Goal: Task Accomplishment & Management: Manage account settings

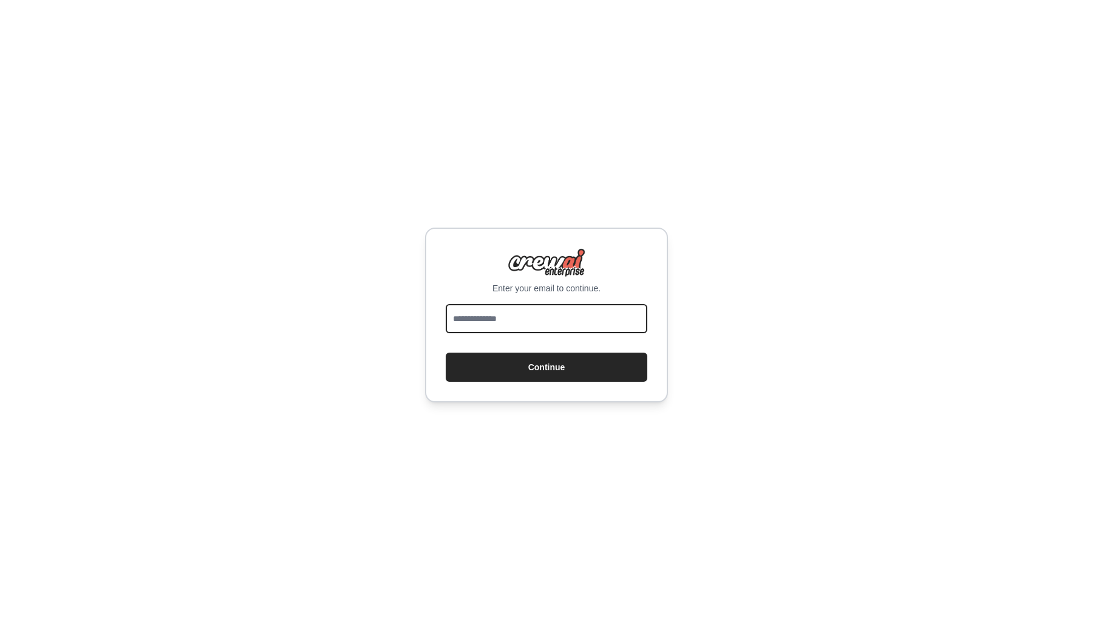
click at [507, 324] on input "email" at bounding box center [547, 318] width 202 height 29
click at [0, 630] on com-1password-button at bounding box center [0, 630] width 0 height 0
click at [599, 324] on input "email" at bounding box center [547, 318] width 202 height 29
type input "**********"
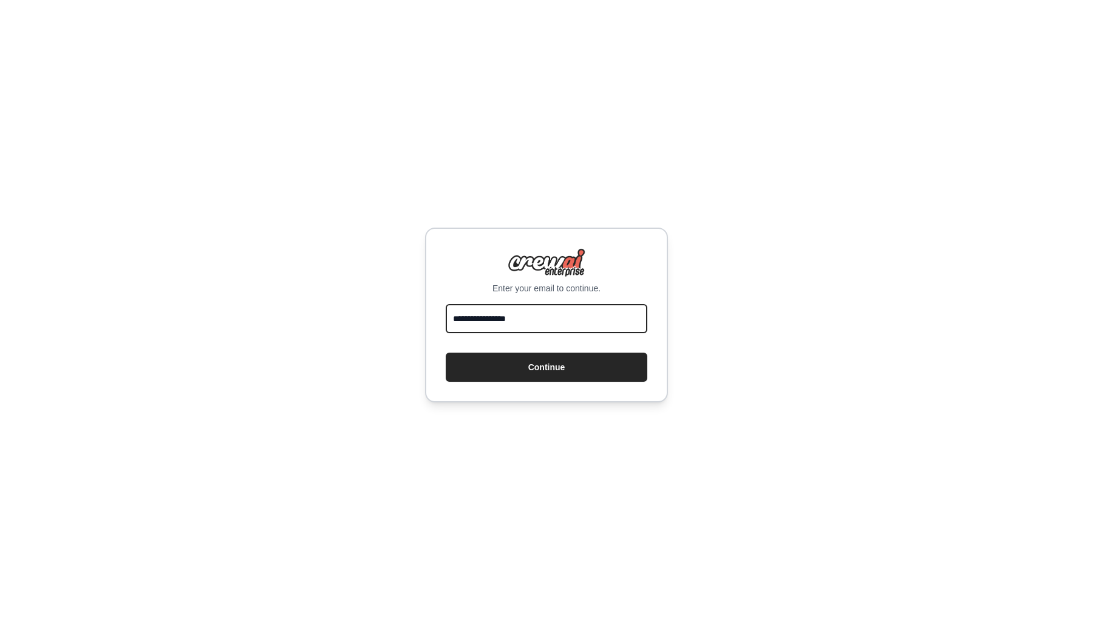
click at [446, 353] on button "Continue" at bounding box center [547, 367] width 202 height 29
click at [666, 408] on div "**********" at bounding box center [546, 315] width 1093 height 630
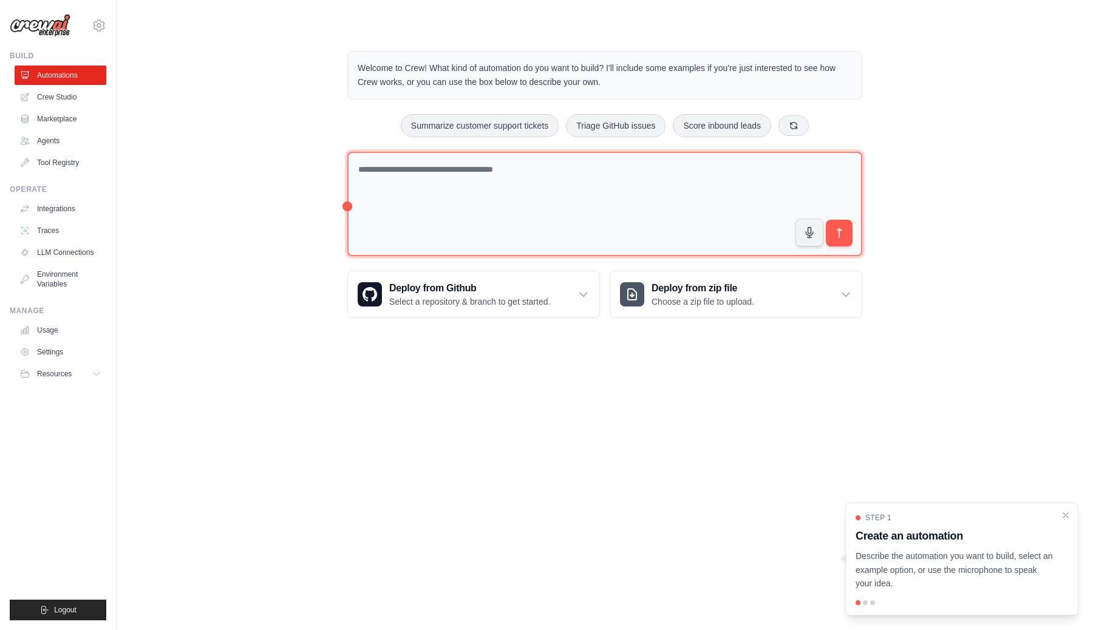
click at [595, 193] on textarea at bounding box center [604, 204] width 515 height 105
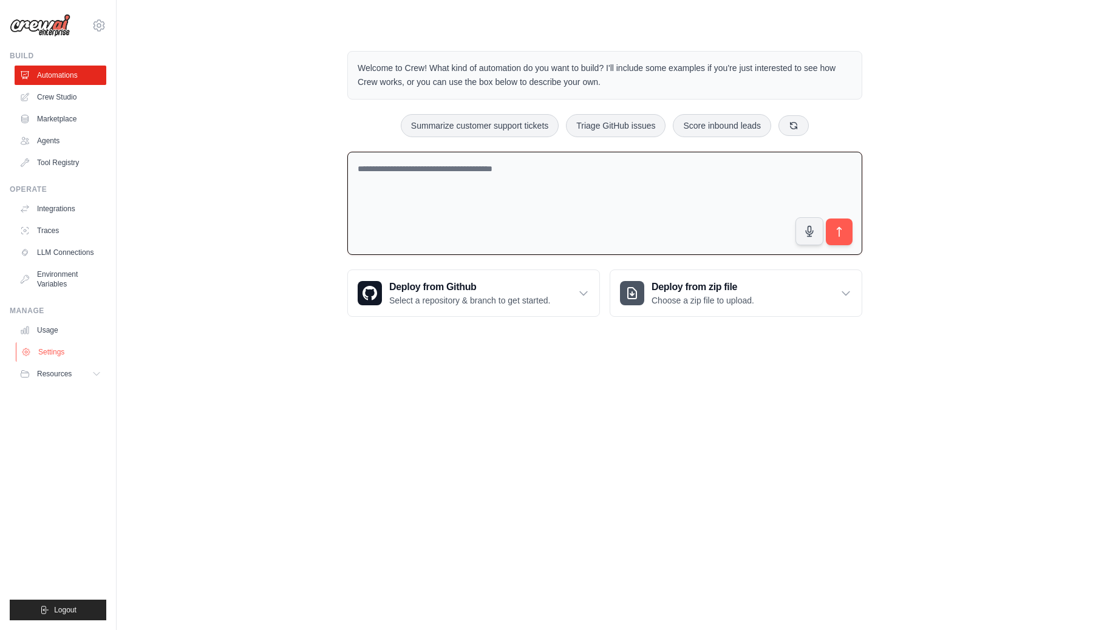
click at [72, 357] on link "Settings" at bounding box center [62, 352] width 92 height 19
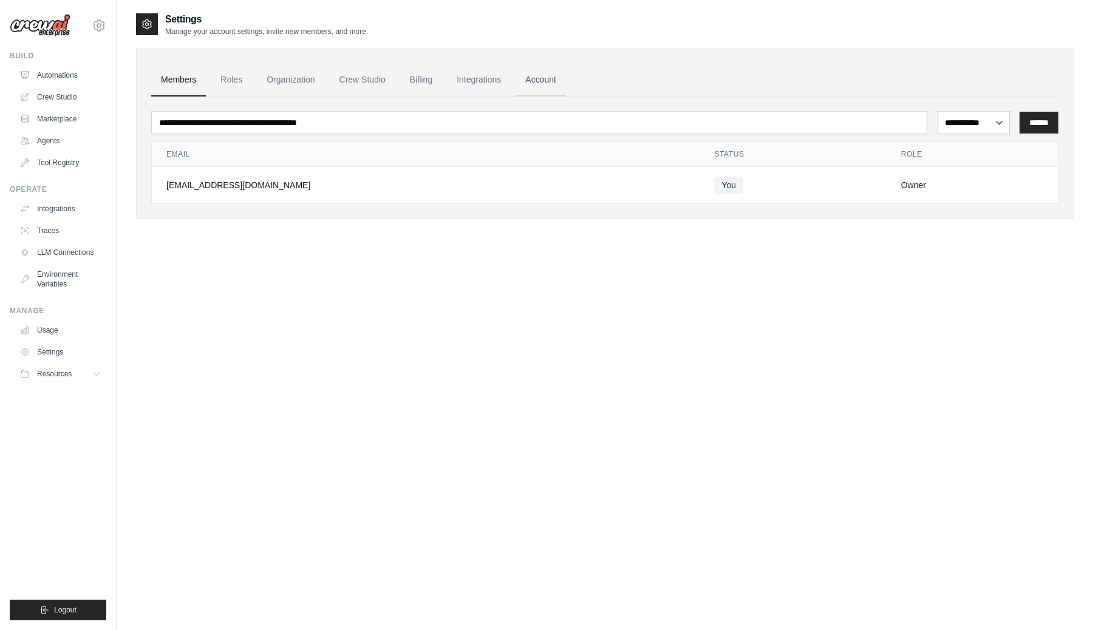
click at [542, 80] on link "Account" at bounding box center [541, 80] width 50 height 33
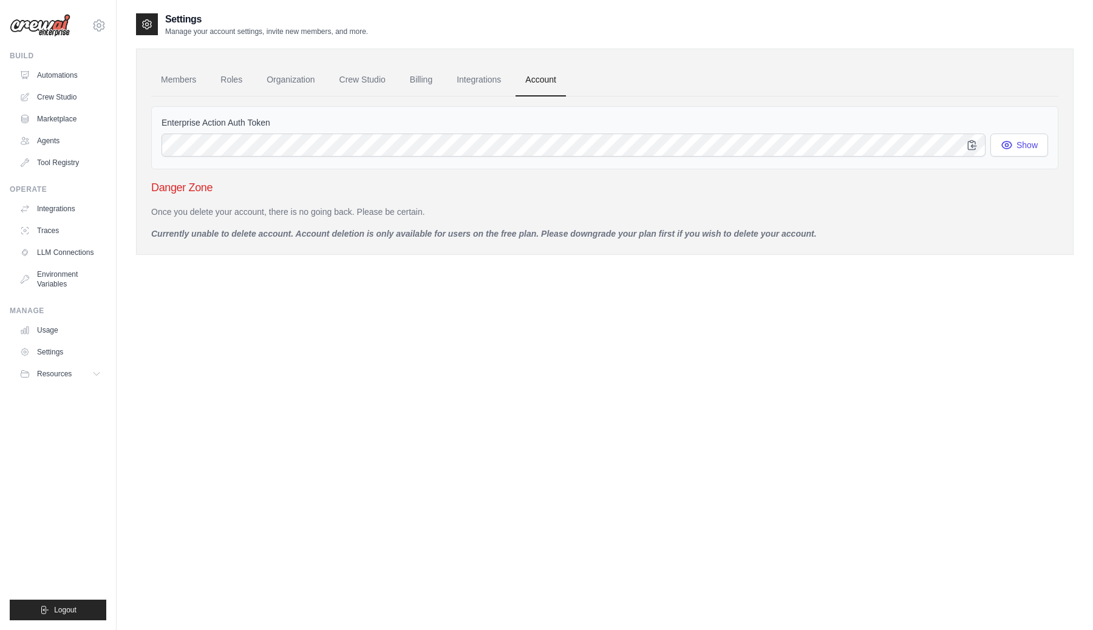
click at [202, 235] on p "Currently unable to delete account. Account deletion is only available for user…" at bounding box center [604, 234] width 907 height 12
click at [305, 254] on div "Members Roles Organization Crew Studio Billing Integrations Account Enterprise …" at bounding box center [605, 152] width 938 height 206
click at [415, 77] on link "Billing" at bounding box center [421, 80] width 42 height 33
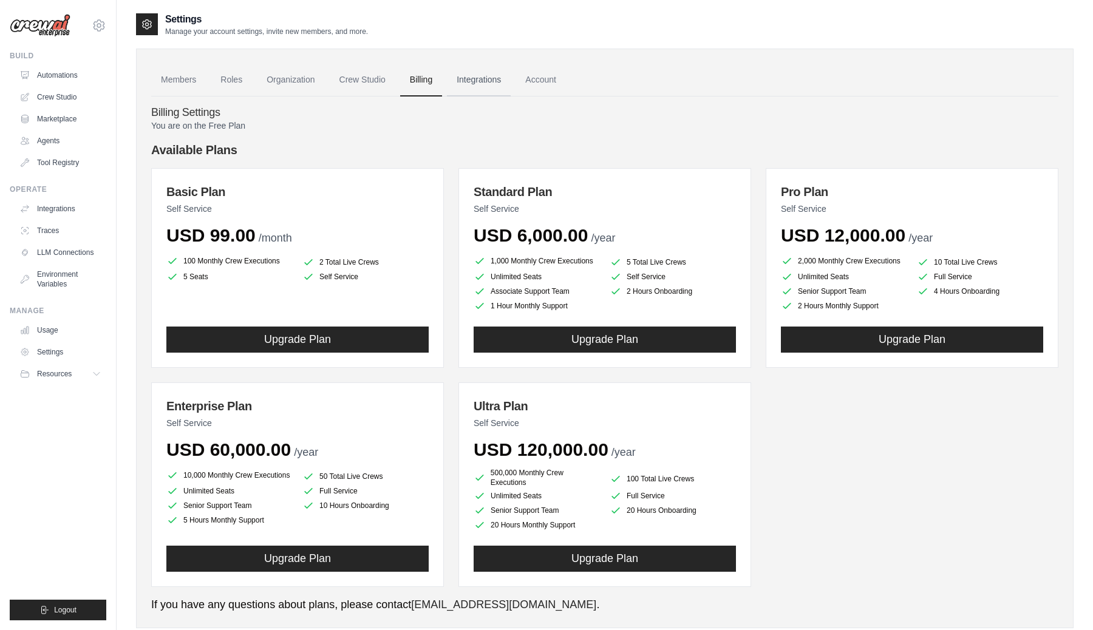
click at [486, 78] on link "Integrations" at bounding box center [479, 80] width 64 height 33
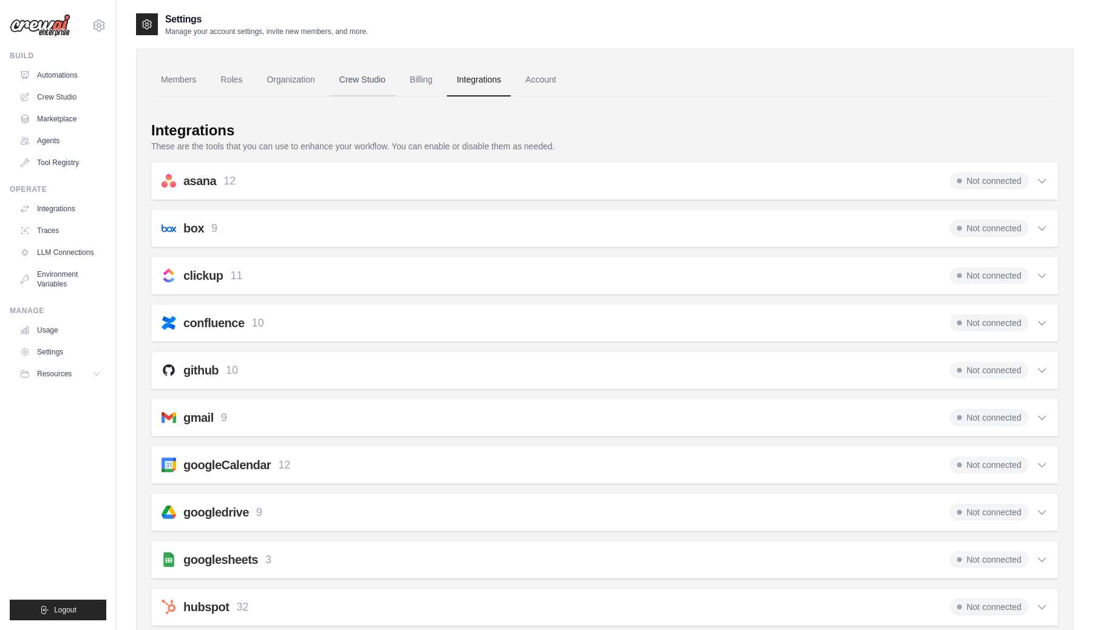
click at [385, 78] on link "Crew Studio" at bounding box center [363, 80] width 66 height 33
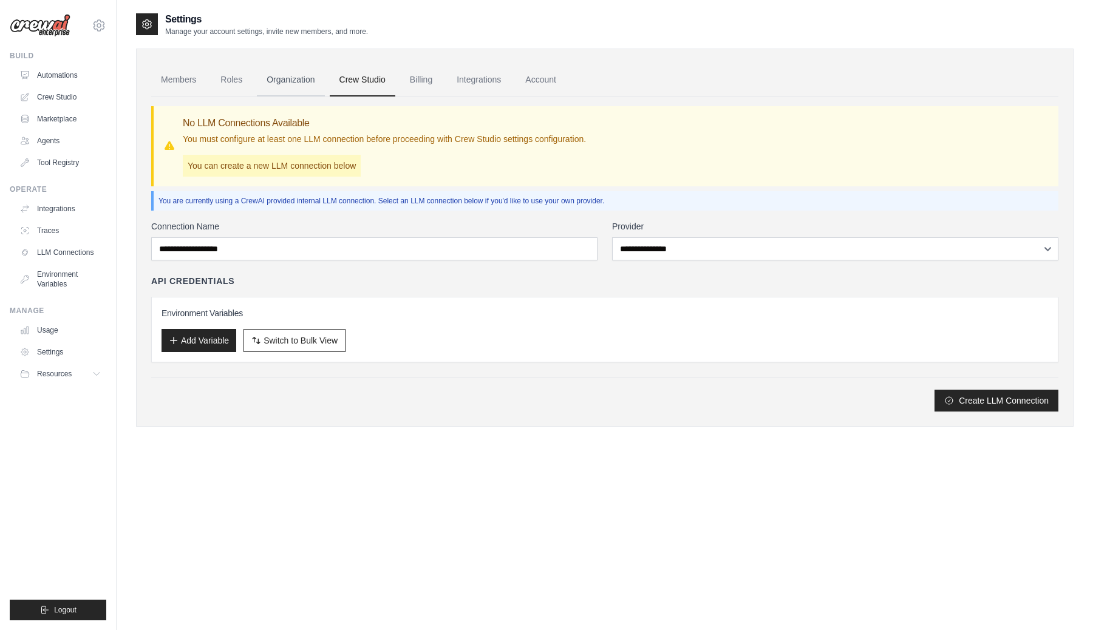
click at [296, 80] on link "Organization" at bounding box center [290, 80] width 67 height 33
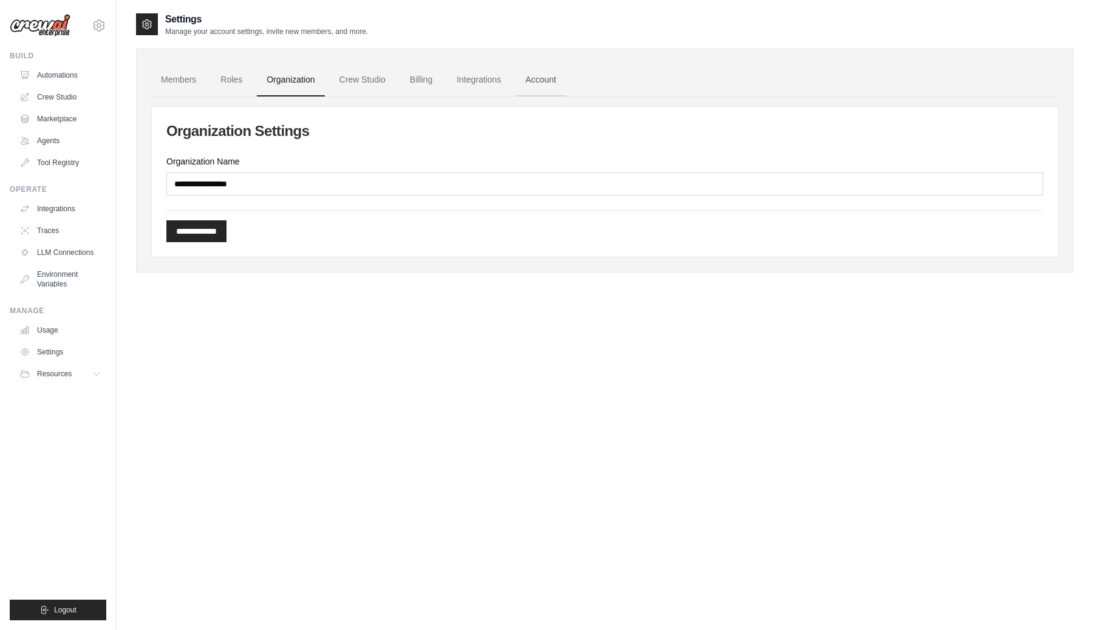
click at [548, 81] on link "Account" at bounding box center [541, 80] width 50 height 33
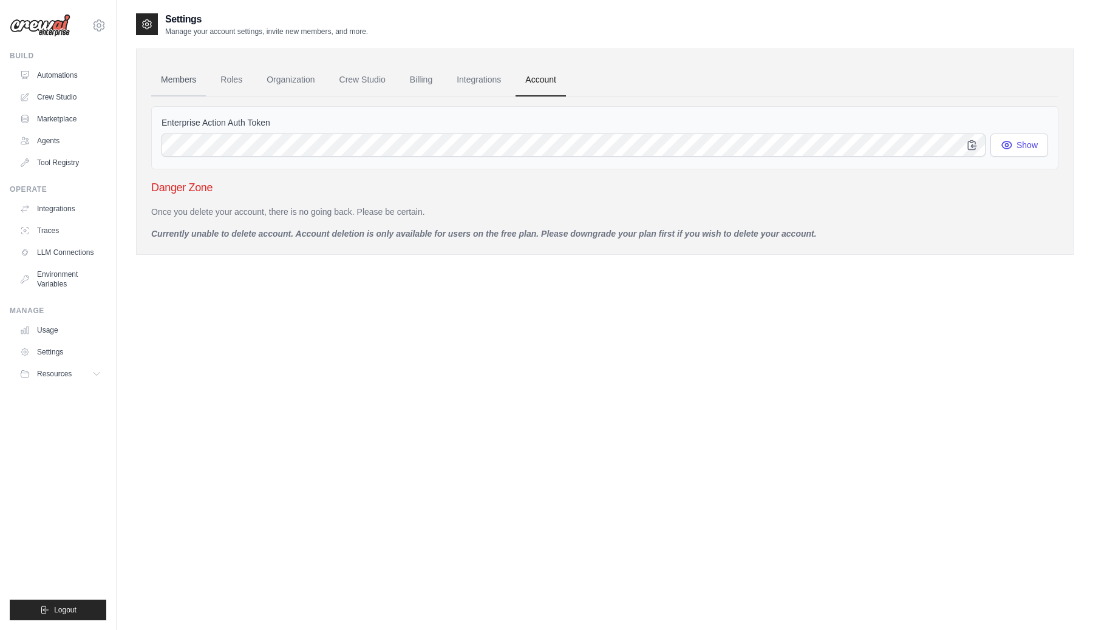
click at [176, 79] on link "Members" at bounding box center [178, 80] width 55 height 33
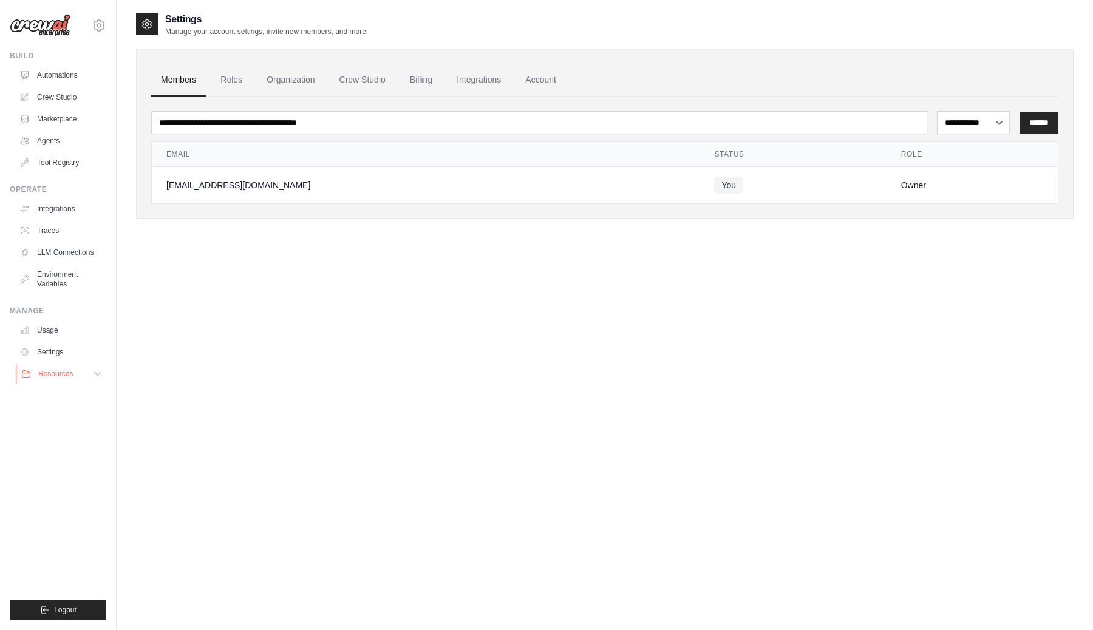
click at [53, 369] on span "Resources" at bounding box center [55, 374] width 35 height 10
click at [60, 615] on span "Logout" at bounding box center [65, 611] width 22 height 10
